Goal: Find specific page/section: Find specific page/section

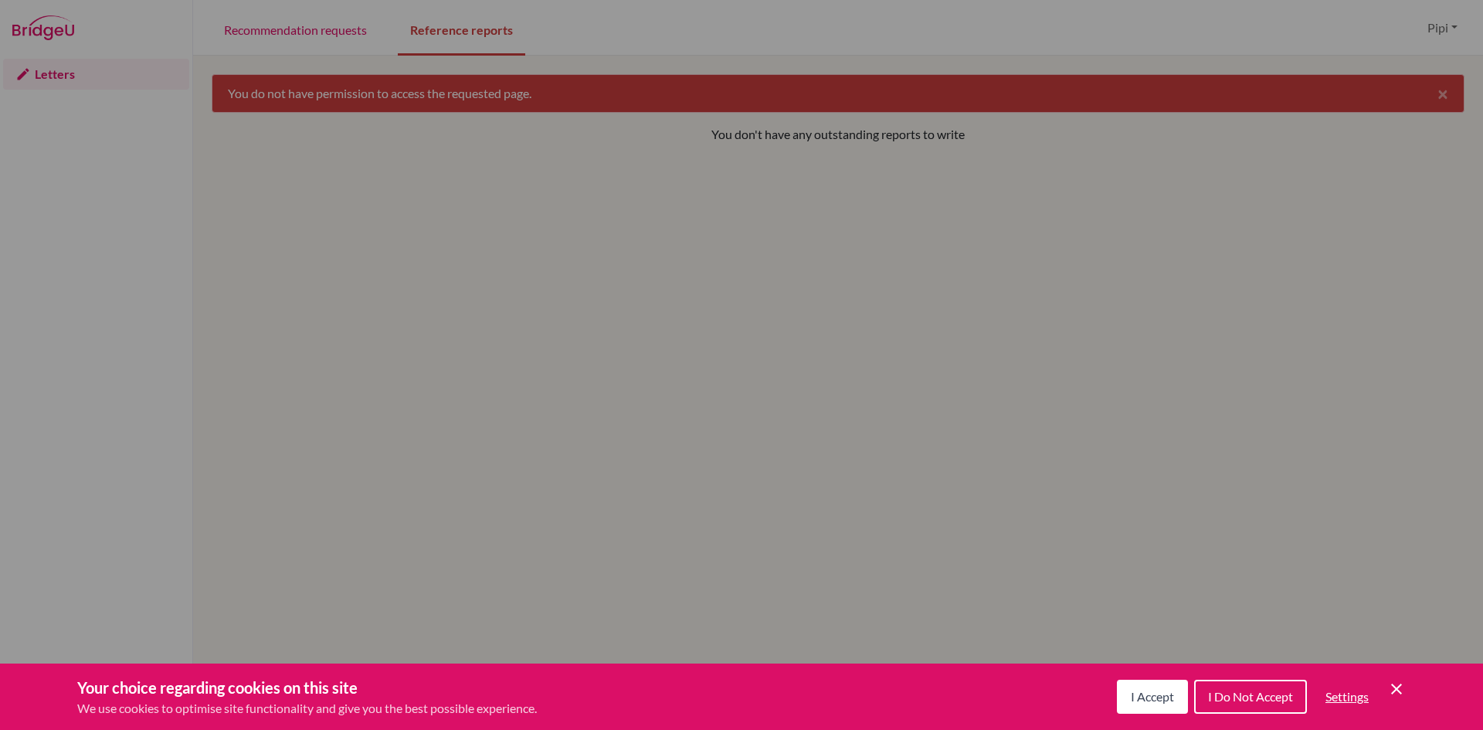
click at [740, 231] on div "Cookie Preferences" at bounding box center [741, 365] width 1483 height 730
click at [310, 38] on div "Cookie Preferences" at bounding box center [741, 365] width 1483 height 730
click at [294, 19] on div "Cookie Preferences" at bounding box center [741, 365] width 1483 height 730
click at [1155, 694] on span "I Accept" at bounding box center [1152, 696] width 43 height 15
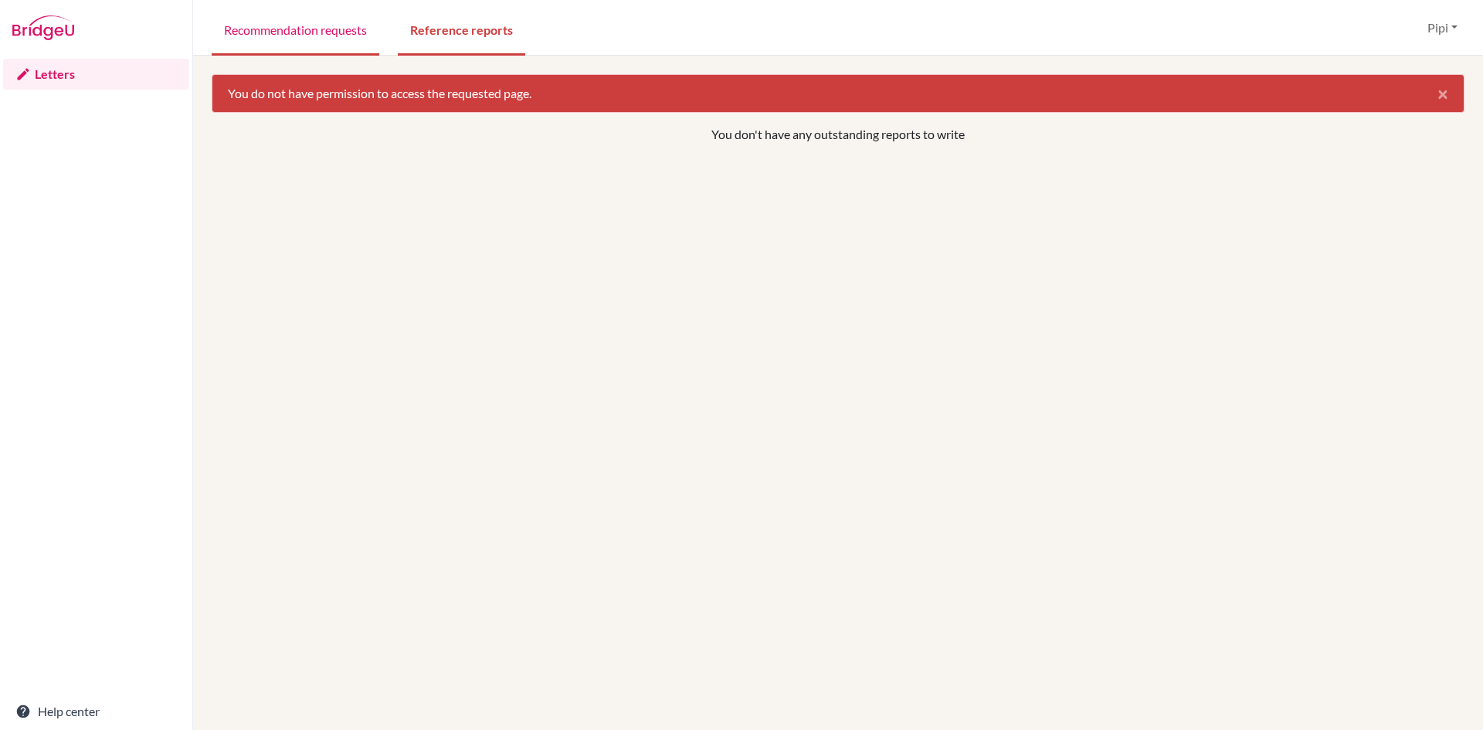
click at [277, 29] on link "Recommendation requests" at bounding box center [296, 28] width 168 height 53
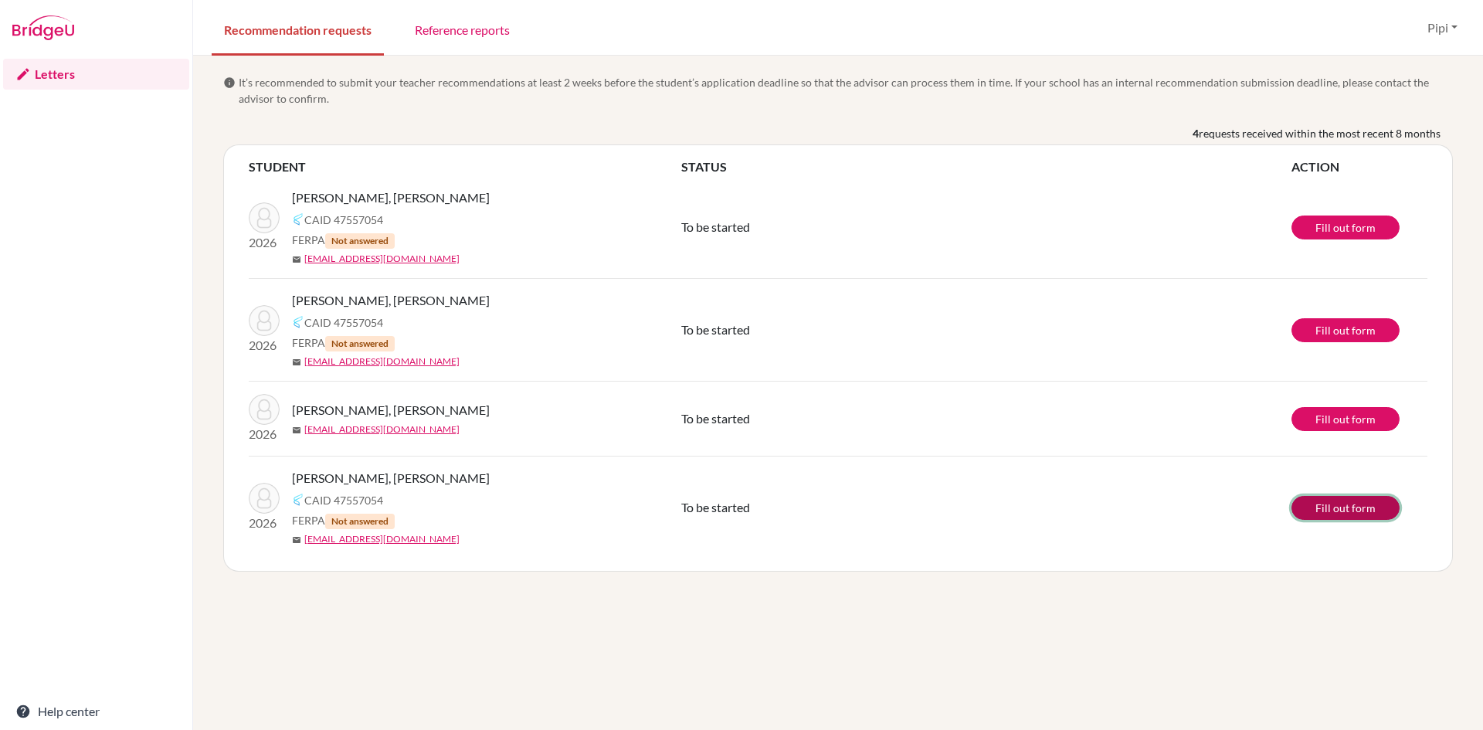
click at [1355, 513] on link "Fill out form" at bounding box center [1345, 508] width 108 height 24
